Goal: Task Accomplishment & Management: Complete application form

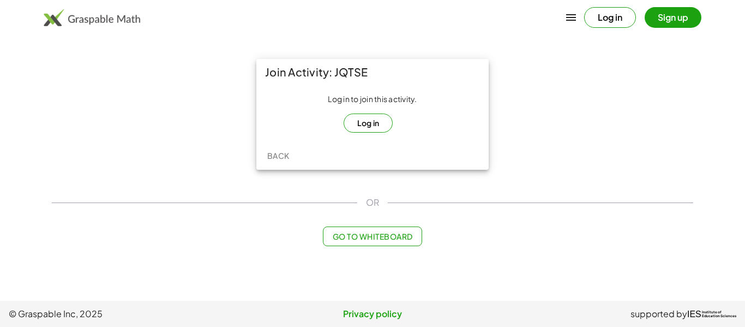
click at [364, 119] on button "Log in" at bounding box center [368, 122] width 50 height 19
